Goal: Book appointment/travel/reservation

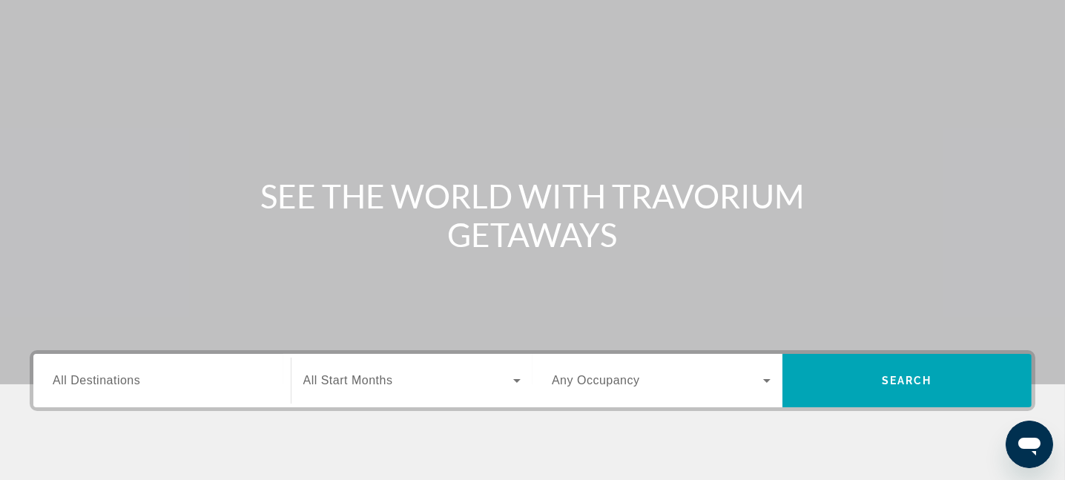
scroll to position [82, 0]
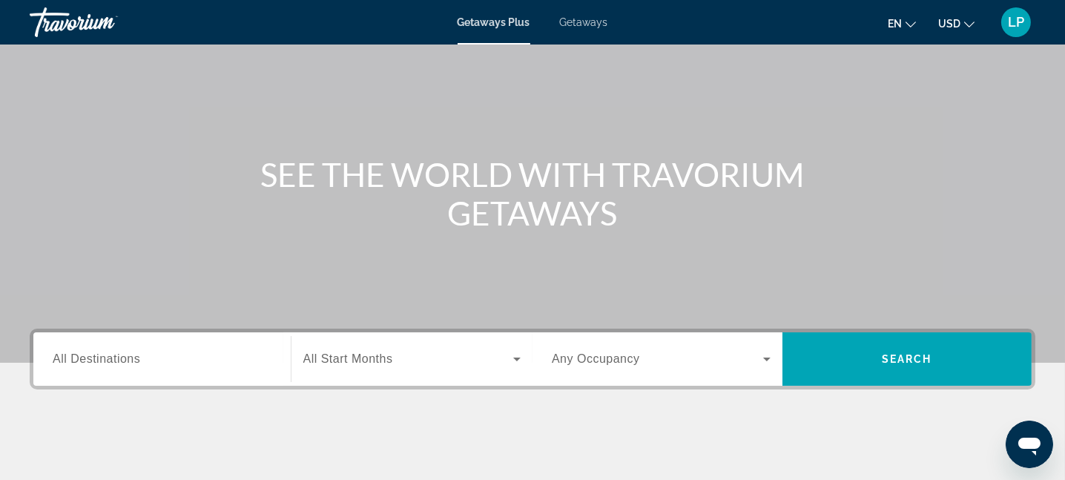
click at [716, 121] on div "Main content" at bounding box center [532, 140] width 1065 height 445
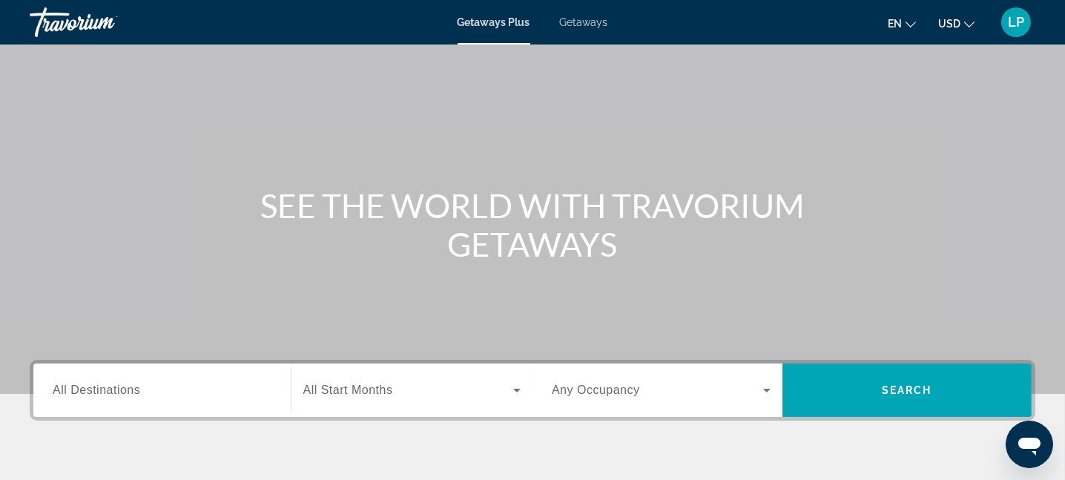
scroll to position [46, 0]
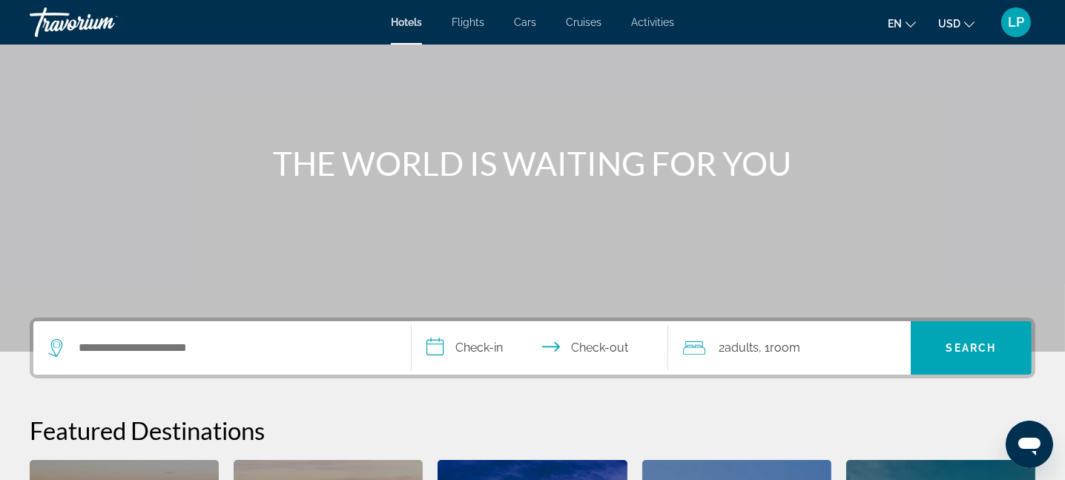
scroll to position [82, 0]
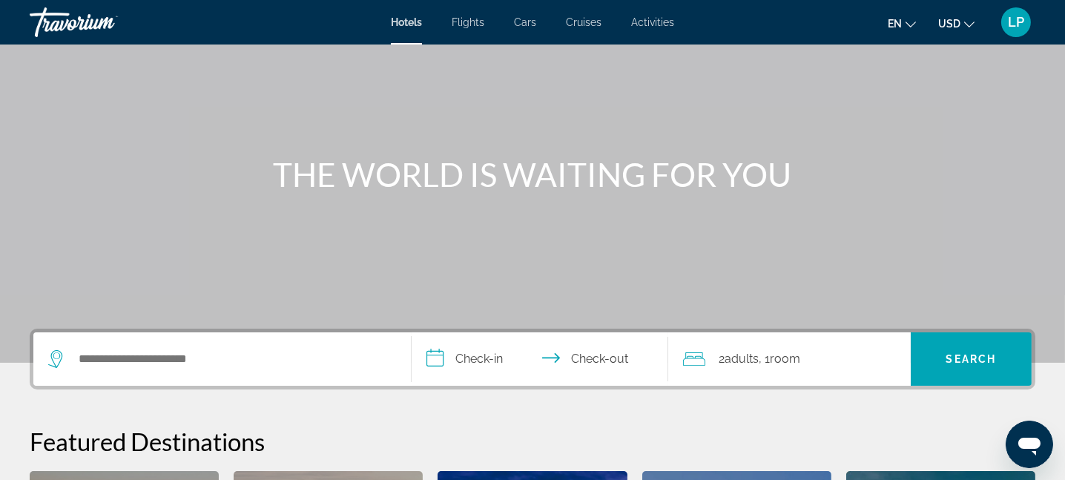
click at [1010, 23] on span "LP" at bounding box center [1016, 22] width 16 height 15
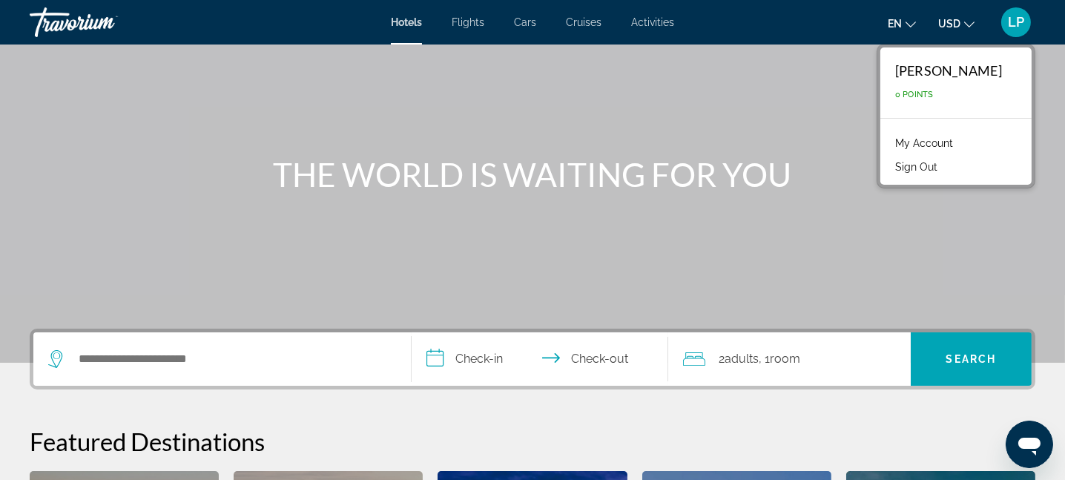
click at [687, 106] on div "Main content" at bounding box center [532, 140] width 1065 height 445
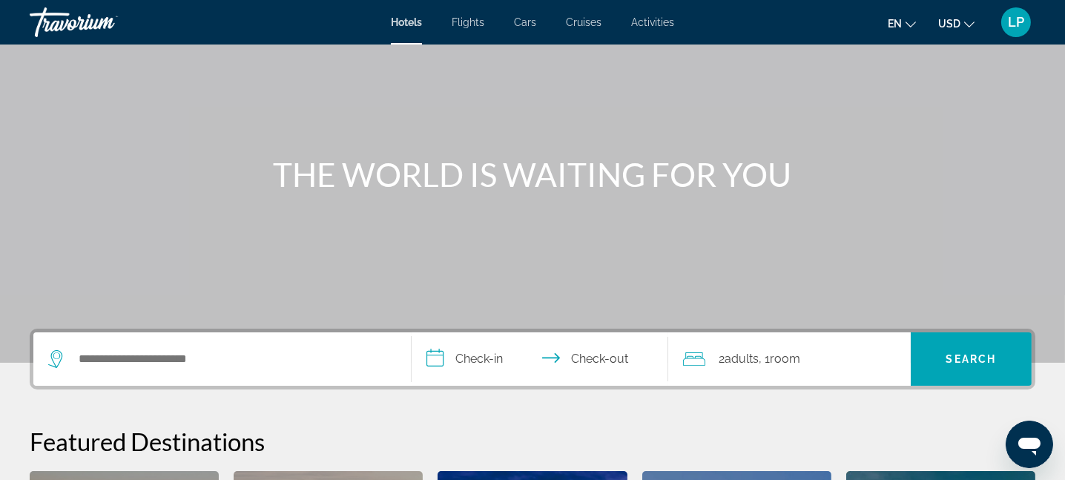
click at [425, 22] on li "Hotels" at bounding box center [414, 22] width 46 height 12
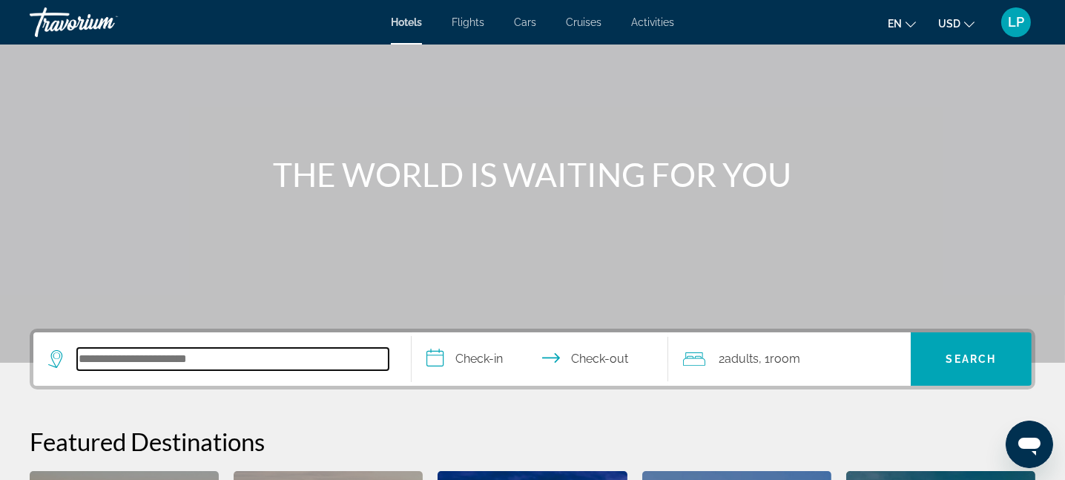
click at [309, 353] on input "Search hotel destination" at bounding box center [233, 359] width 312 height 22
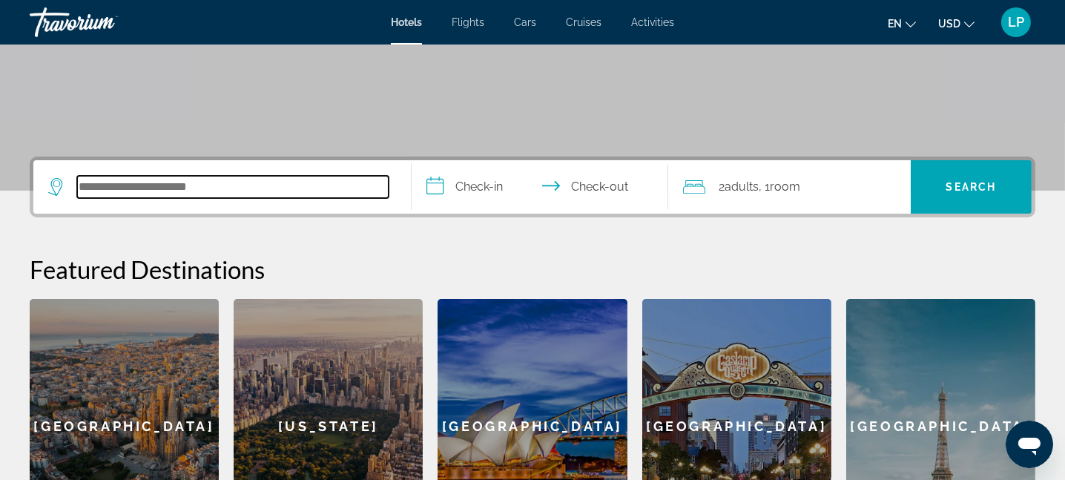
scroll to position [189, 0]
